Goal: Information Seeking & Learning: Learn about a topic

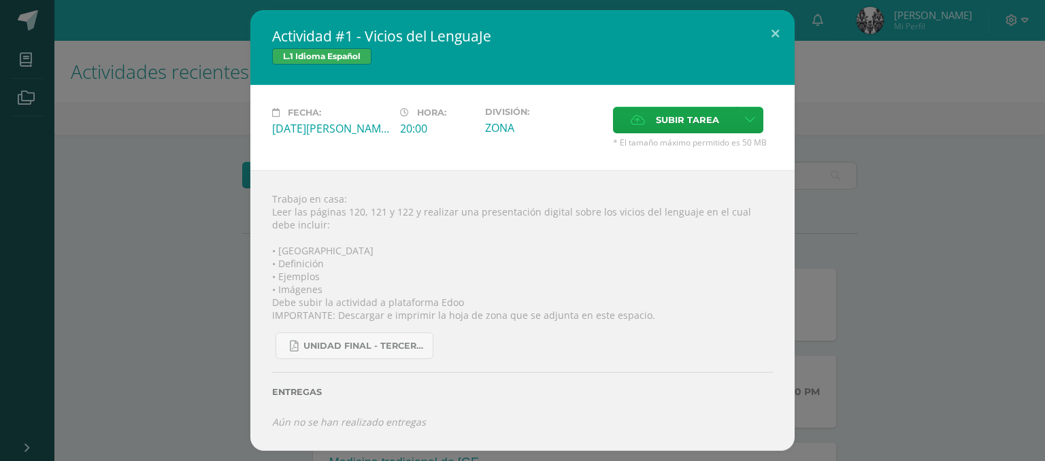
scroll to position [263, 0]
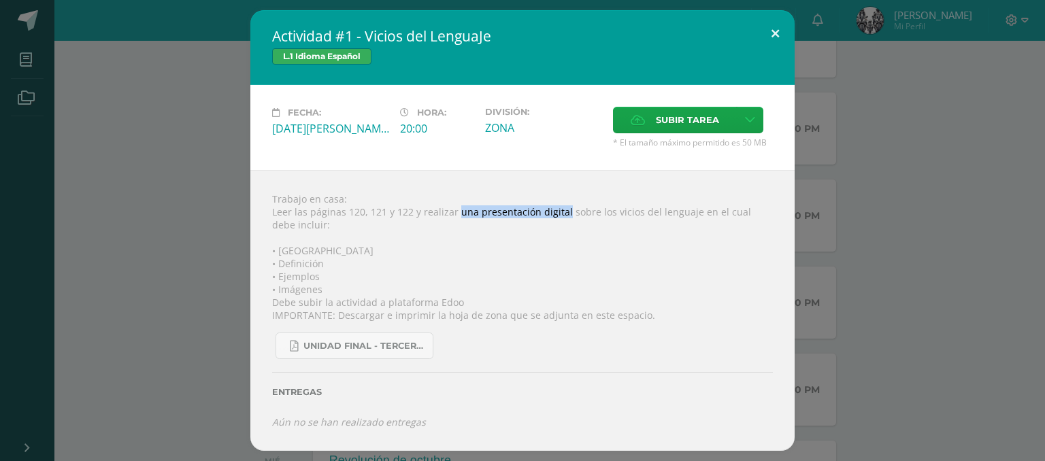
drag, startPoint x: 0, startPoint y: 0, endPoint x: 773, endPoint y: 29, distance: 773.4
click at [773, 29] on button at bounding box center [775, 33] width 39 height 46
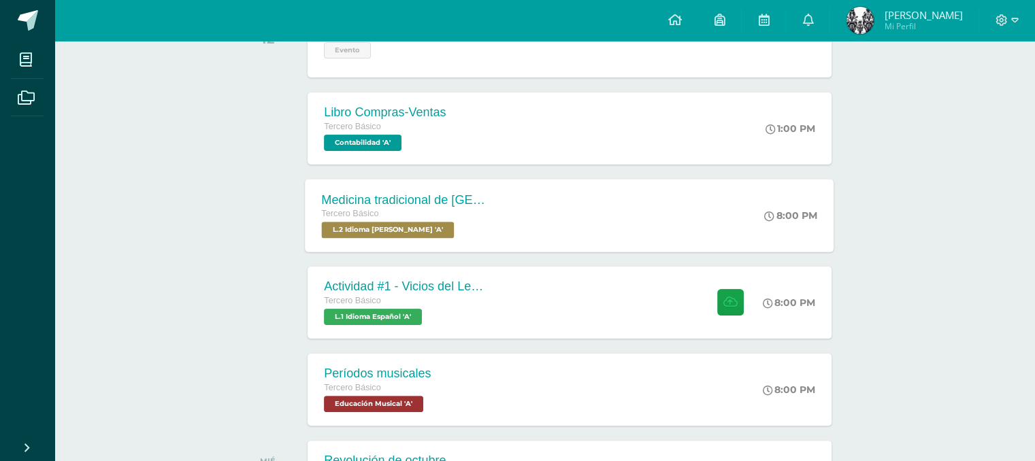
click at [599, 210] on div "Medicina tradicional de [GEOGRAPHIC_DATA] Tercero Básico L.2 Idioma [PERSON_NAM…" at bounding box center [569, 215] width 529 height 73
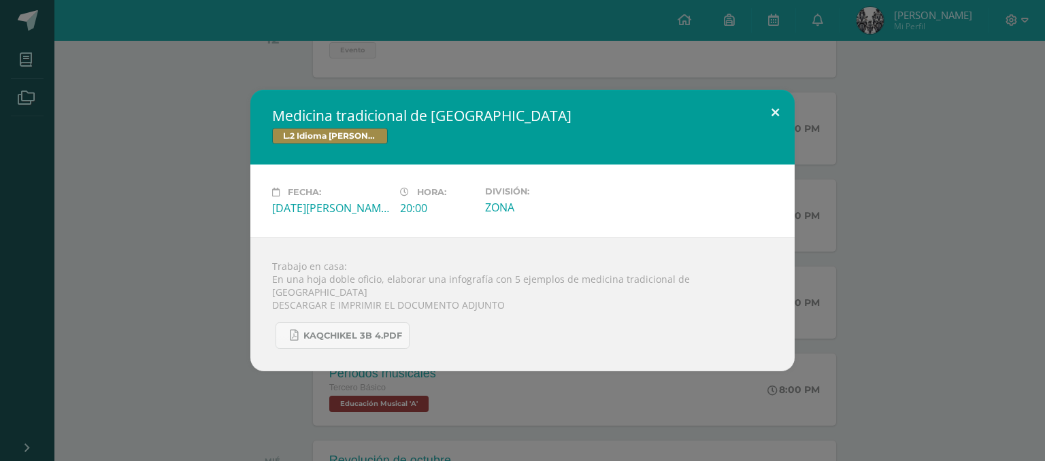
click at [778, 117] on button at bounding box center [775, 113] width 39 height 46
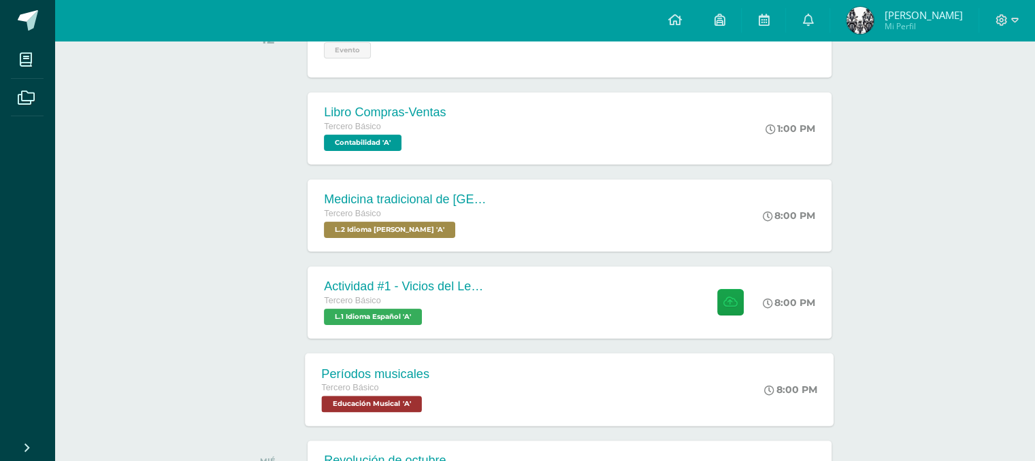
click at [534, 372] on div "Períodos musicales Tercero Básico Educación Musical 'A' 8:00 PM Períodos musica…" at bounding box center [569, 389] width 529 height 73
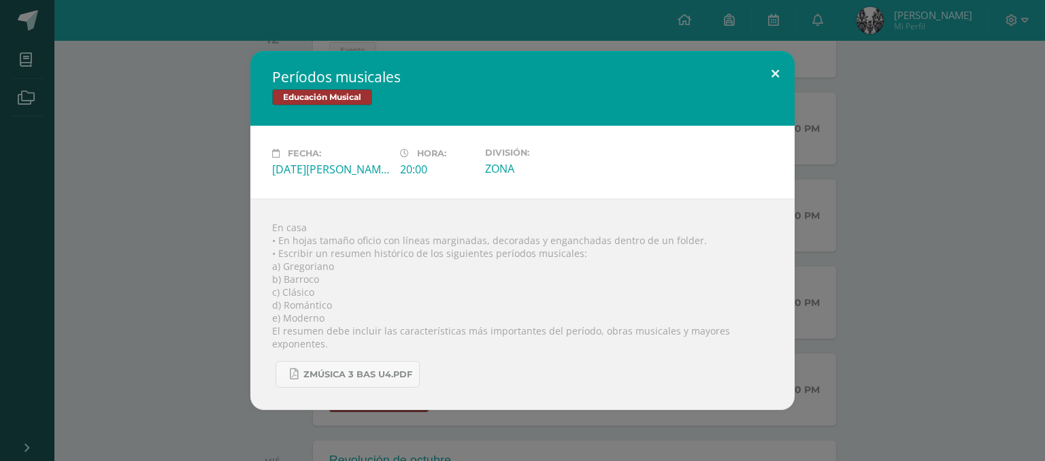
click at [765, 73] on button at bounding box center [775, 74] width 39 height 46
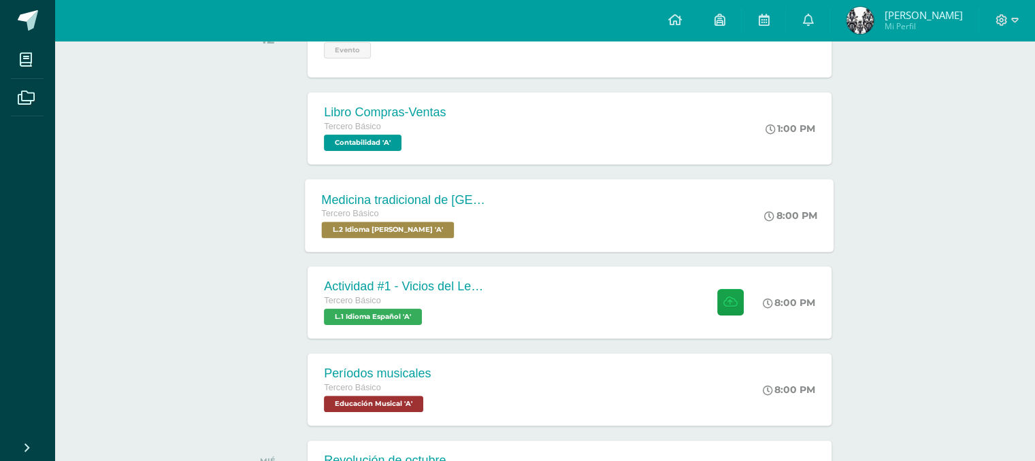
click at [531, 232] on div "Medicina tradicional de [GEOGRAPHIC_DATA] Tercero Básico L.2 Idioma [PERSON_NAM…" at bounding box center [569, 215] width 529 height 73
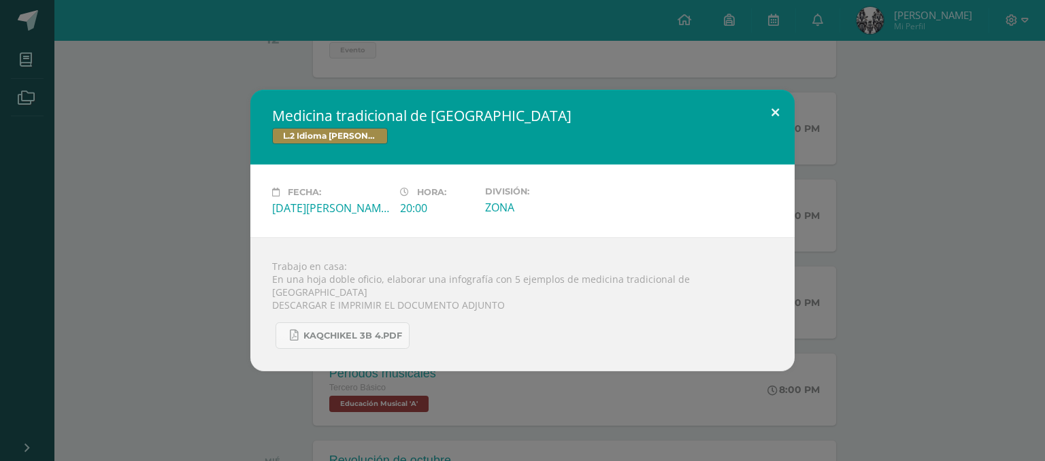
click at [774, 127] on button at bounding box center [775, 113] width 39 height 46
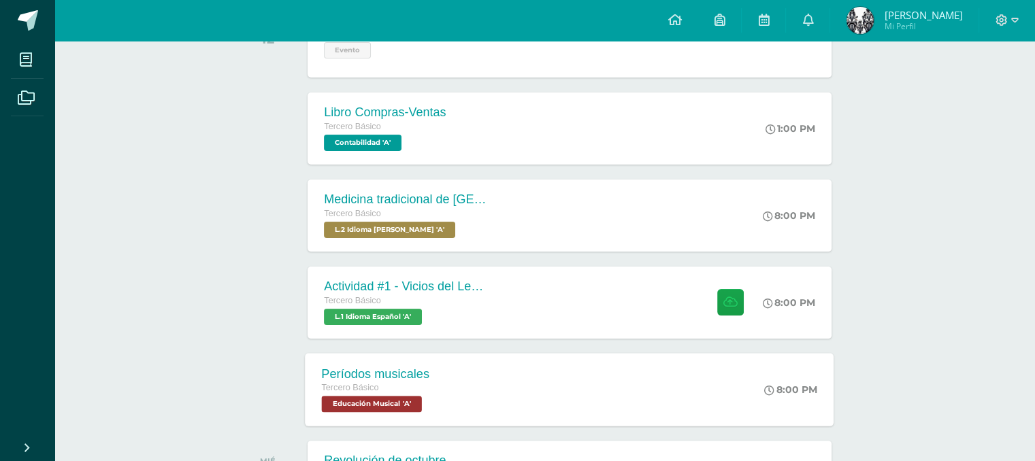
click at [604, 406] on div "Períodos musicales Tercero Básico Educación Musical 'A' 8:00 PM Períodos musica…" at bounding box center [569, 389] width 529 height 73
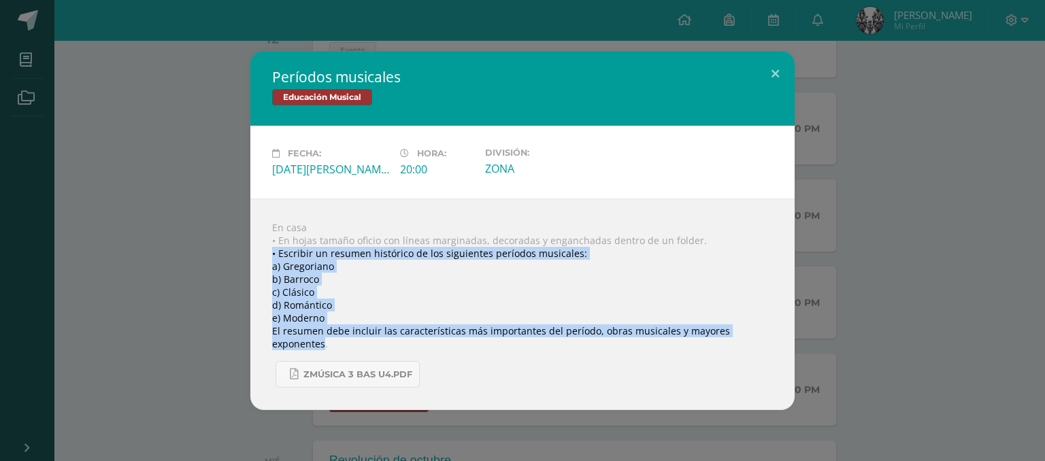
drag, startPoint x: 767, startPoint y: 338, endPoint x: 244, endPoint y: 261, distance: 528.8
click at [244, 261] on div "Períodos musicales Educación Musical Fecha: [DATE][PERSON_NAME] Hora: 20:00 Div…" at bounding box center [522, 230] width 1034 height 359
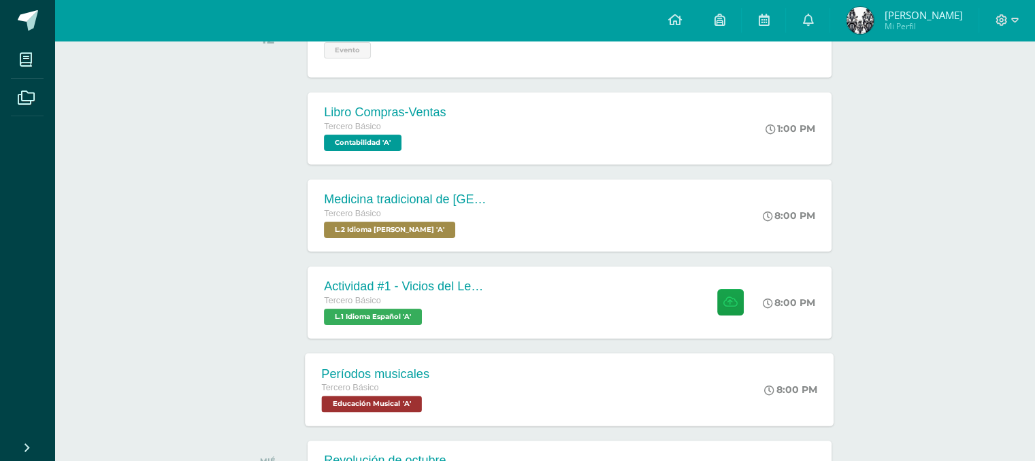
click at [396, 361] on div "Períodos musicales Tercero Básico Educación Musical 'A'" at bounding box center [375, 389] width 141 height 73
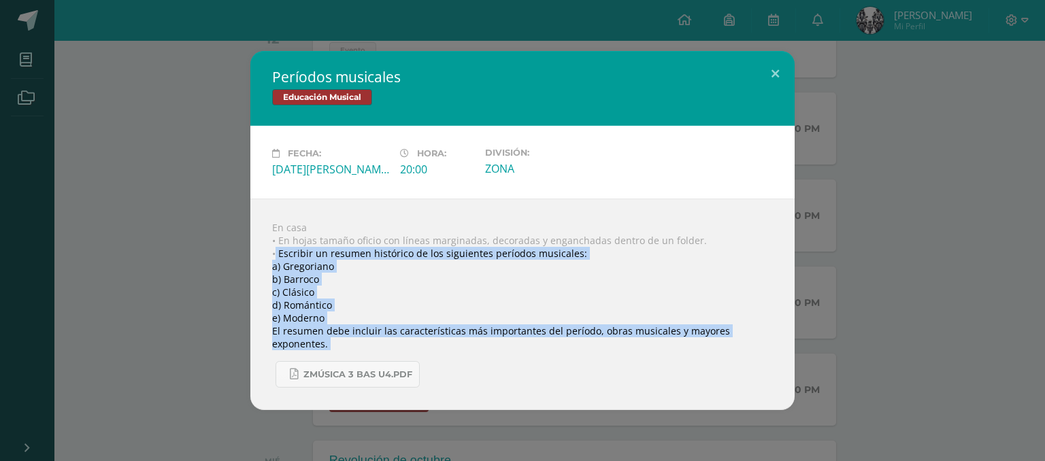
drag, startPoint x: 274, startPoint y: 259, endPoint x: 496, endPoint y: 398, distance: 262.0
click at [496, 398] on div "En casa • En hojas tamaño oficio con líneas marginadas, decoradas y enganchadas…" at bounding box center [522, 305] width 544 height 212
copy body "Escribir un resumen histórico de los siguientes períodos musicales: a) [PERSON_…"
